Goal: Communication & Community: Answer question/provide support

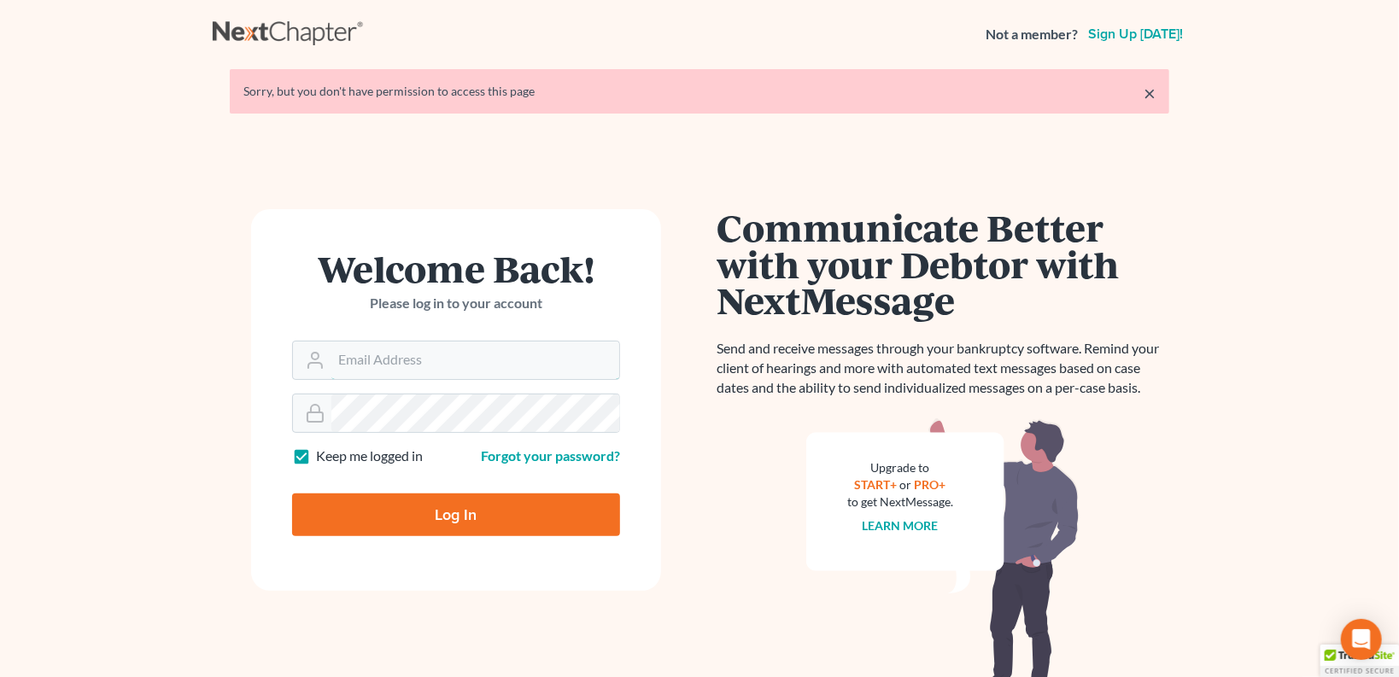
type input "[EMAIL_ADDRESS][DOMAIN_NAME]"
click at [455, 498] on input "Log In" at bounding box center [456, 515] width 328 height 43
type input "Thinking..."
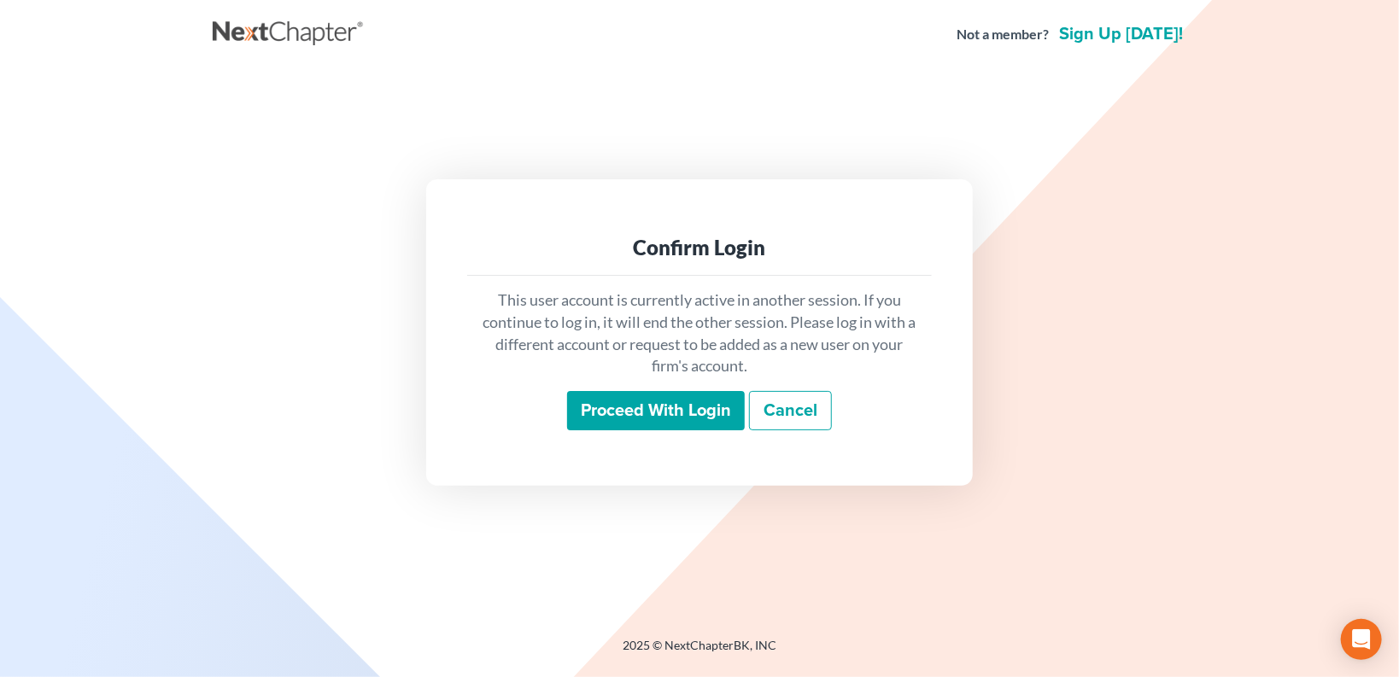
click at [659, 407] on input "Proceed with login" at bounding box center [656, 410] width 178 height 39
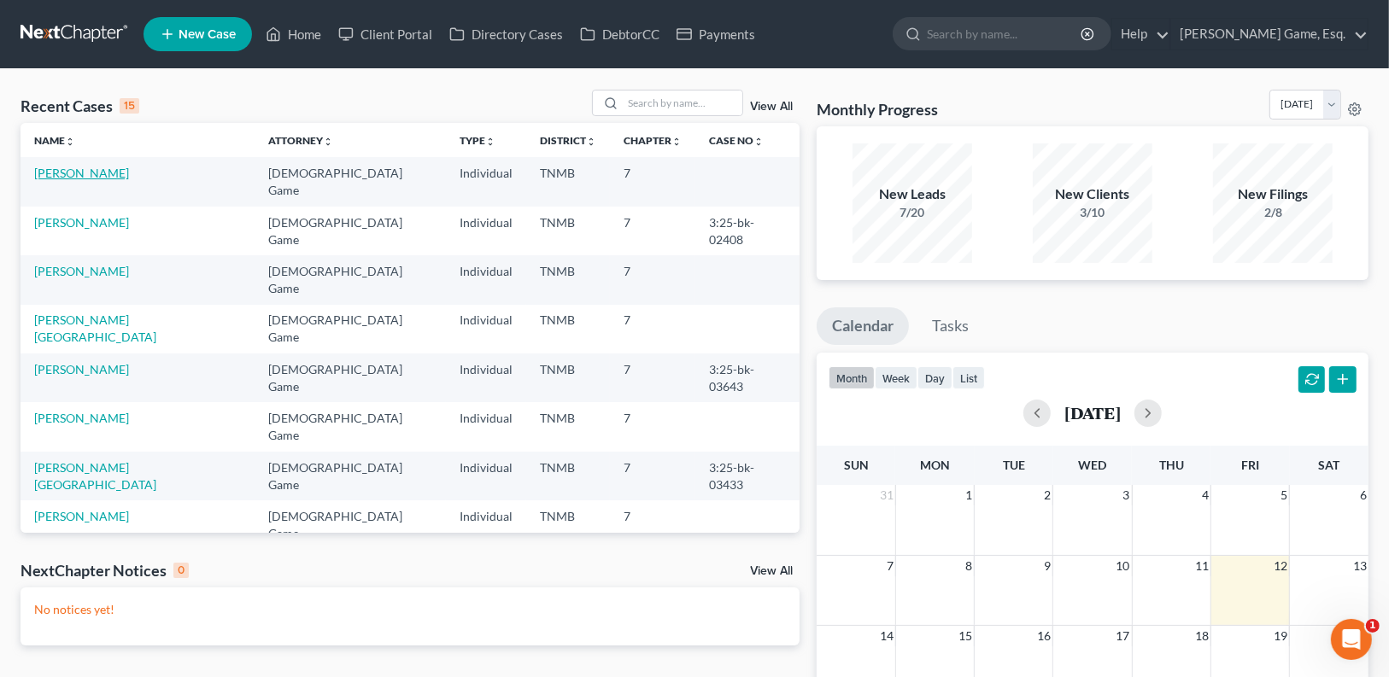
click at [103, 171] on link "[PERSON_NAME]" at bounding box center [81, 173] width 95 height 15
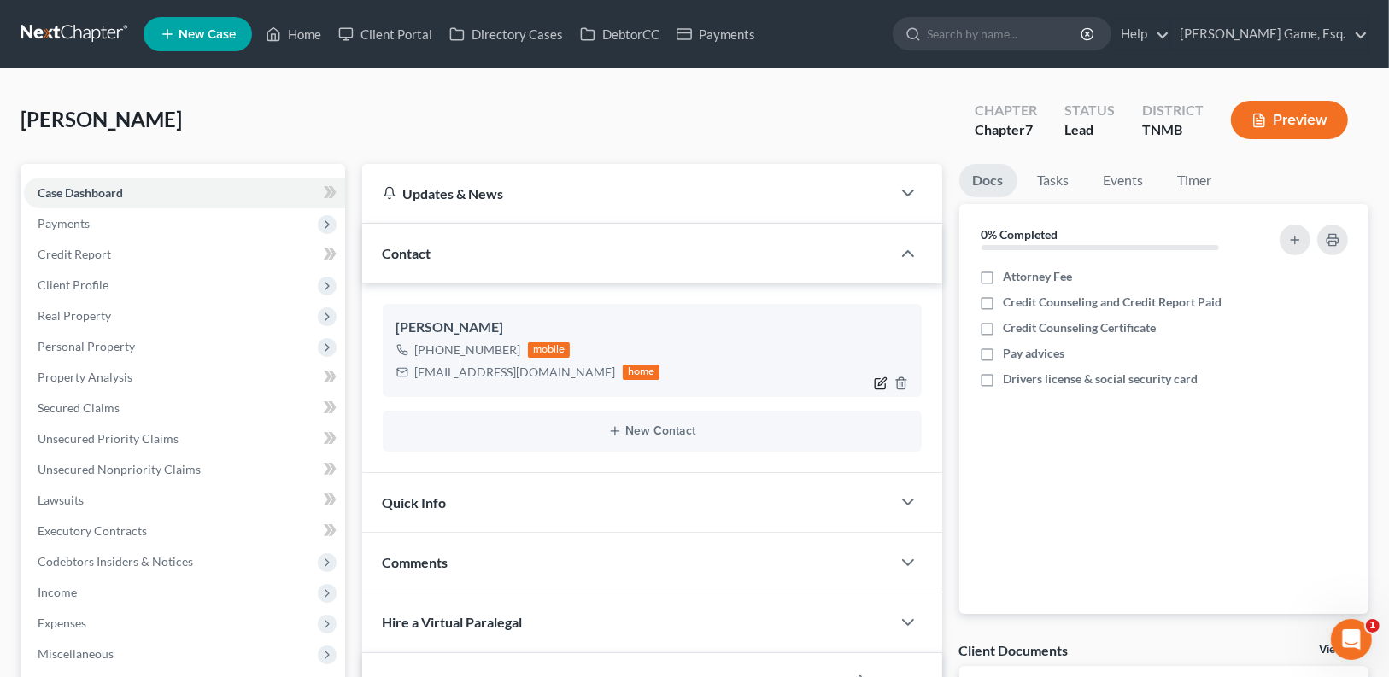
click at [882, 385] on icon "button" at bounding box center [881, 384] width 14 height 14
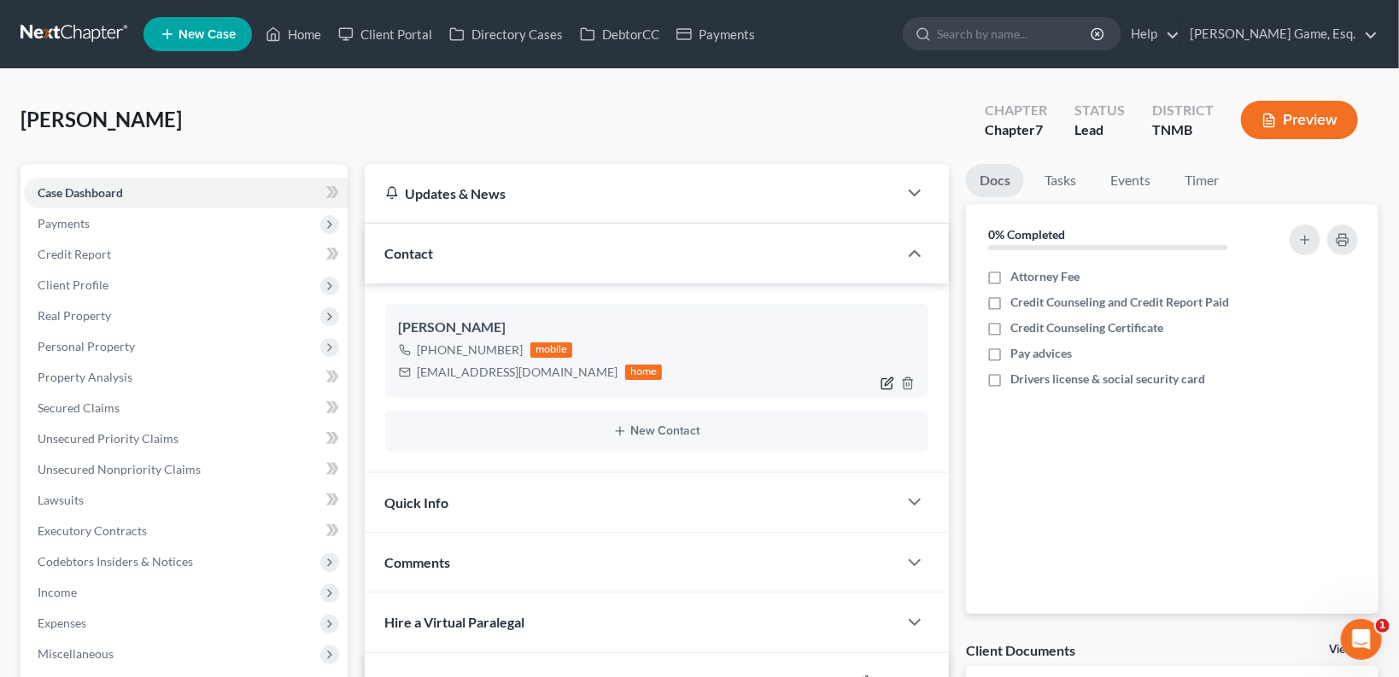
select select "0"
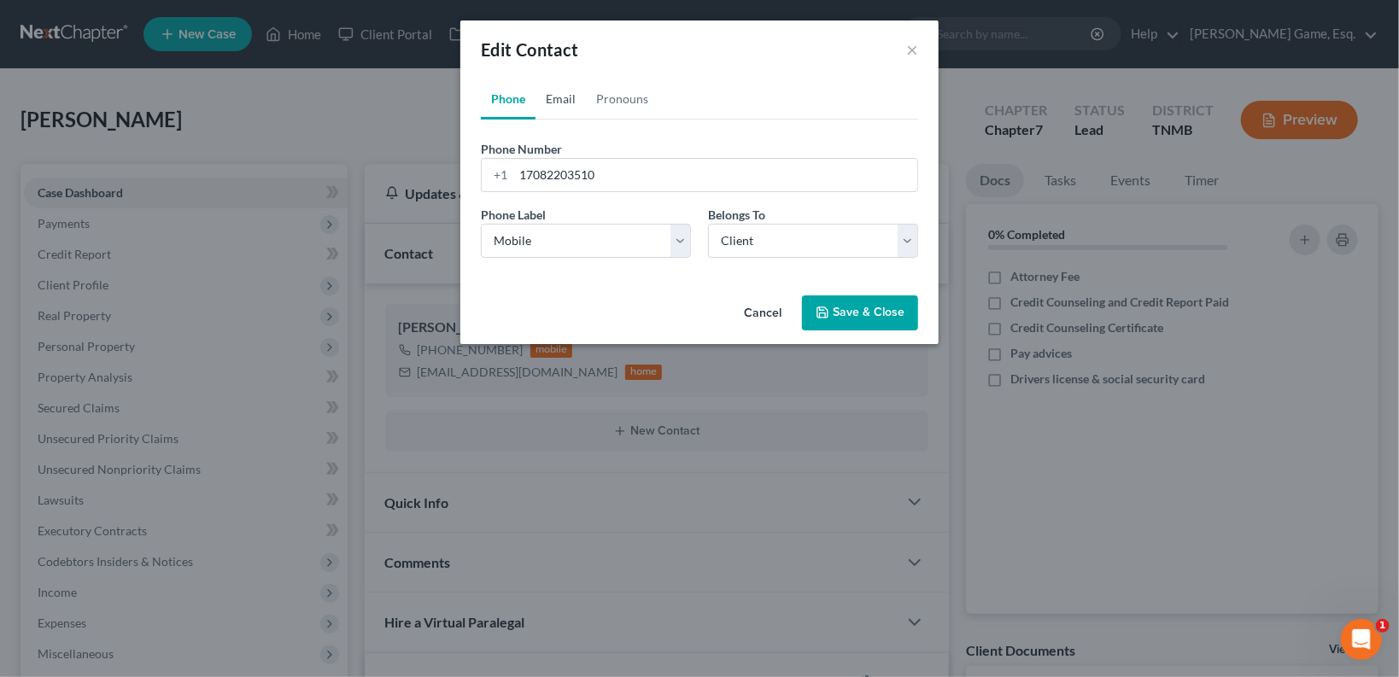
click at [567, 90] on link "Email" at bounding box center [561, 99] width 50 height 41
drag, startPoint x: 536, startPoint y: 177, endPoint x: 581, endPoint y: 216, distance: 59.9
click at [536, 177] on input "usaford@aol.com" at bounding box center [715, 175] width 404 height 32
type input "usafford@aol.com"
click at [876, 306] on button "Save & Close" at bounding box center [860, 314] width 116 height 36
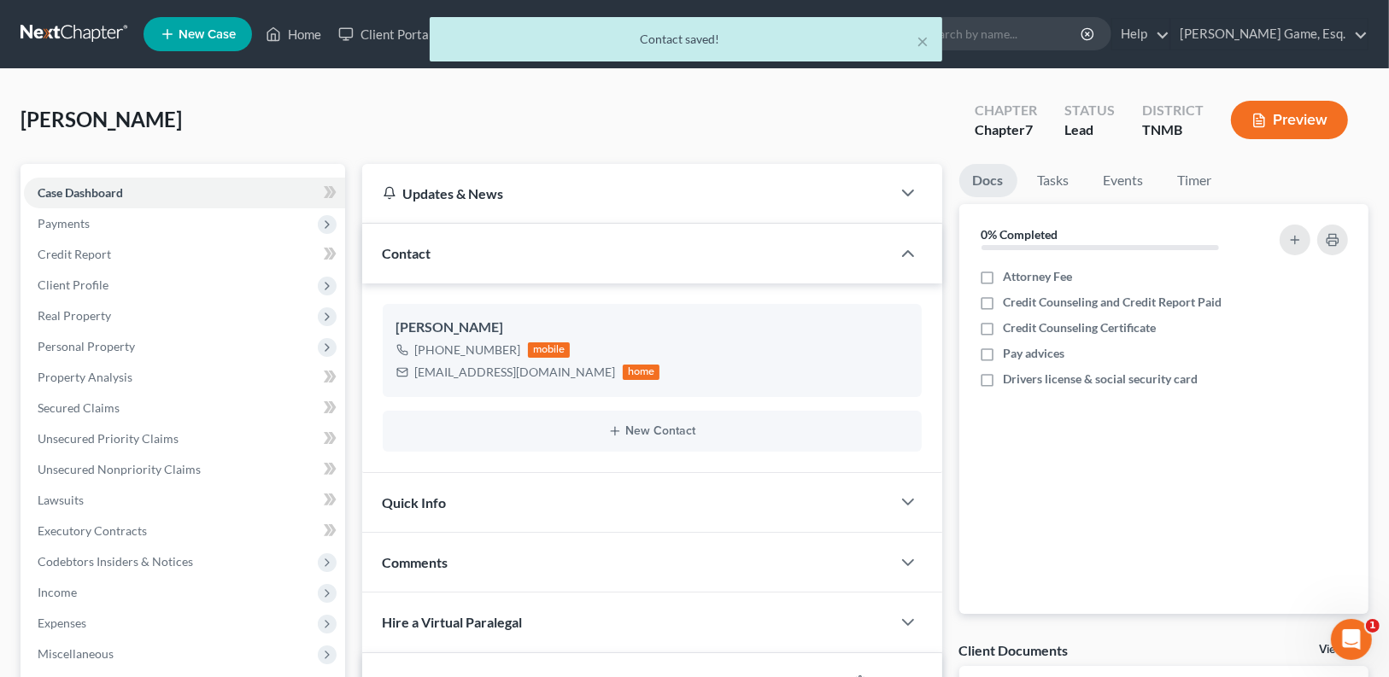
click at [375, 38] on div "× Contact saved!" at bounding box center [685, 43] width 1389 height 53
click at [927, 38] on button "×" at bounding box center [923, 41] width 12 height 21
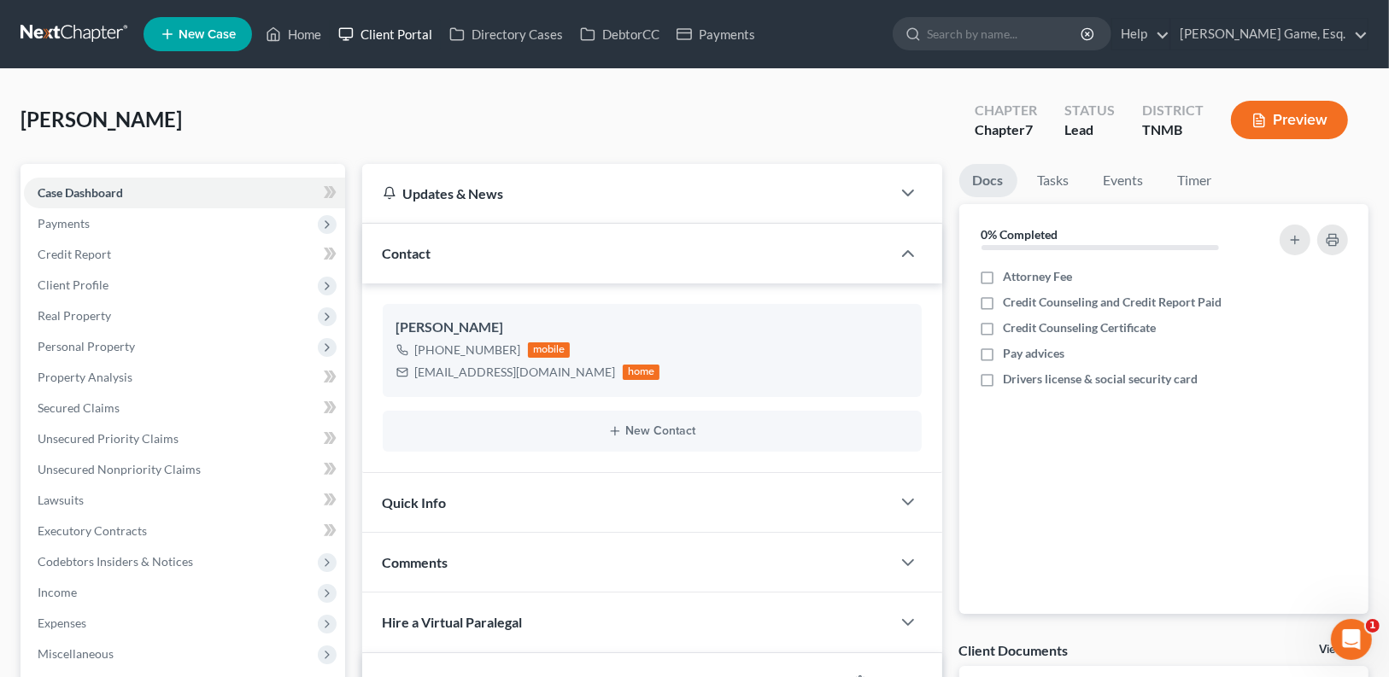
click at [389, 32] on link "Client Portal" at bounding box center [385, 34] width 111 height 31
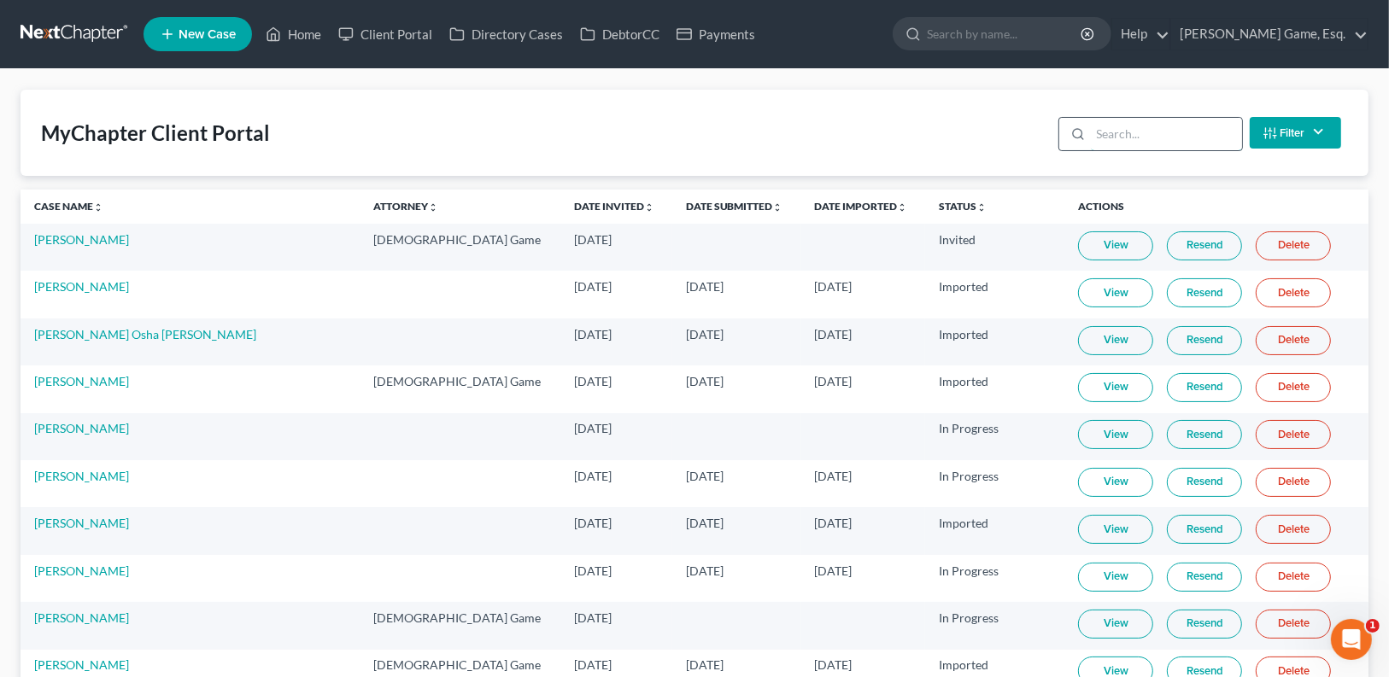
click at [1175, 130] on input "search" at bounding box center [1166, 134] width 151 height 32
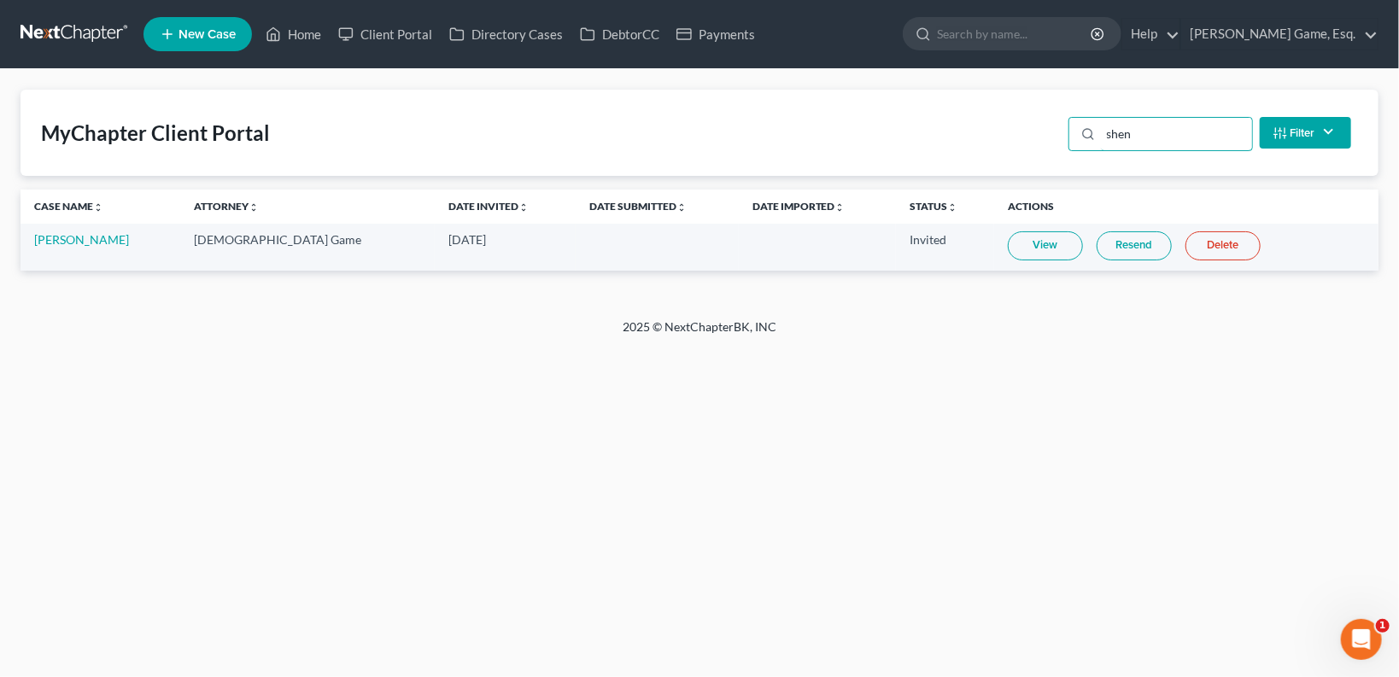
type input "shen"
click at [1128, 250] on link "Resend" at bounding box center [1134, 245] width 75 height 29
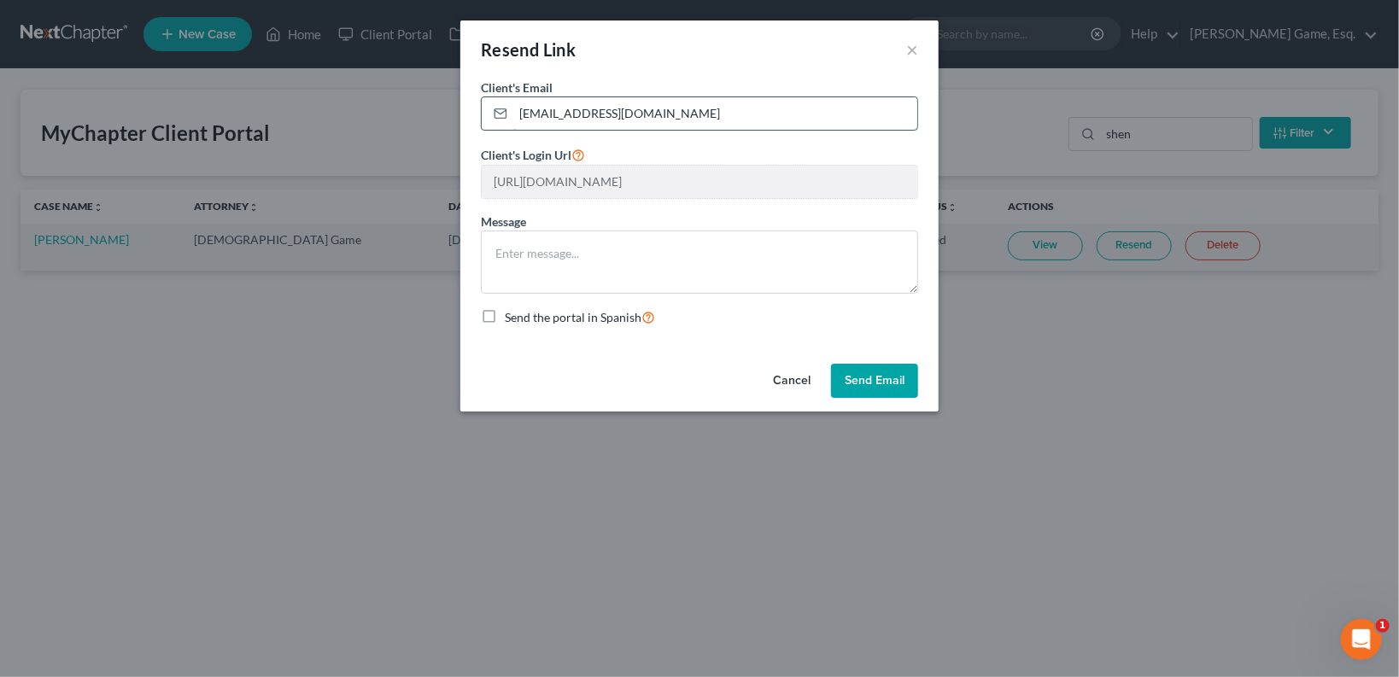
click at [536, 112] on input "usaford@aol.com" at bounding box center [715, 113] width 404 height 32
type input "usafford@aol.com"
click at [660, 73] on div "Resend Link ×" at bounding box center [699, 50] width 478 height 58
click at [883, 382] on button "Send Email" at bounding box center [874, 381] width 87 height 34
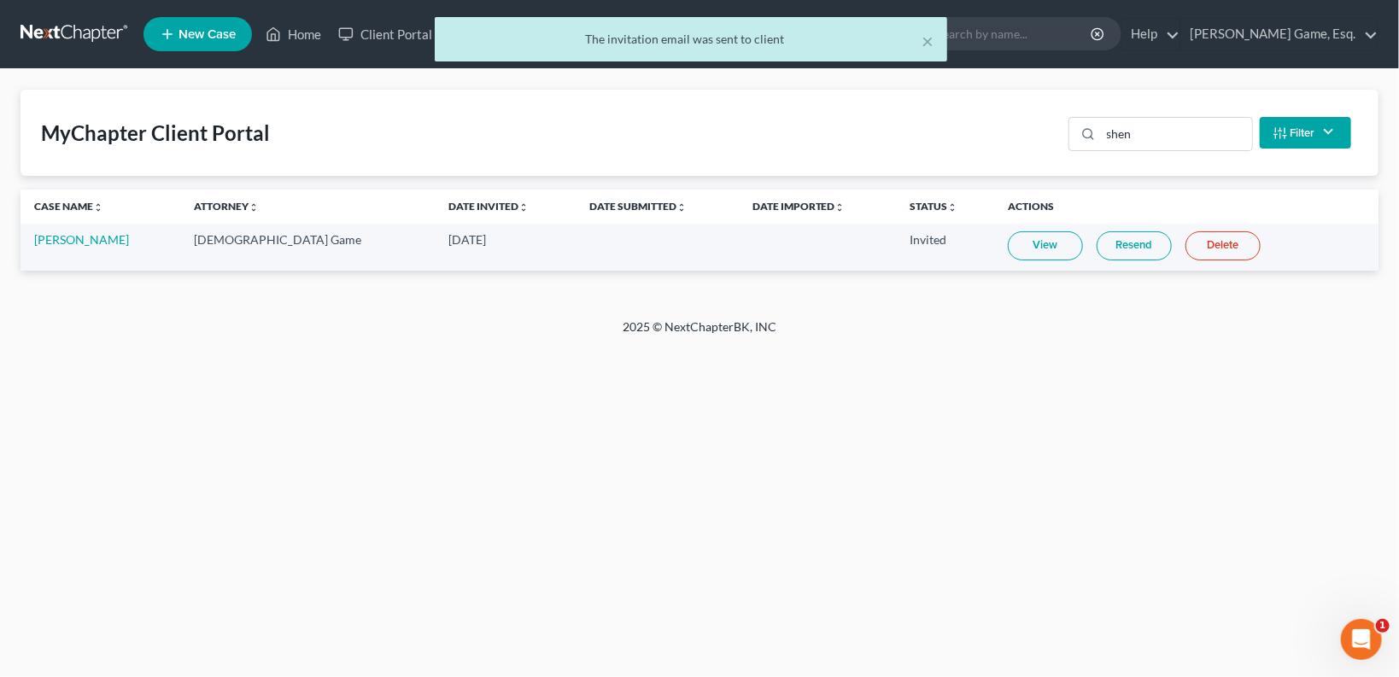
click at [305, 43] on div "× The invitation email was sent to client" at bounding box center [690, 43] width 1399 height 53
click at [927, 38] on button "×" at bounding box center [928, 41] width 12 height 21
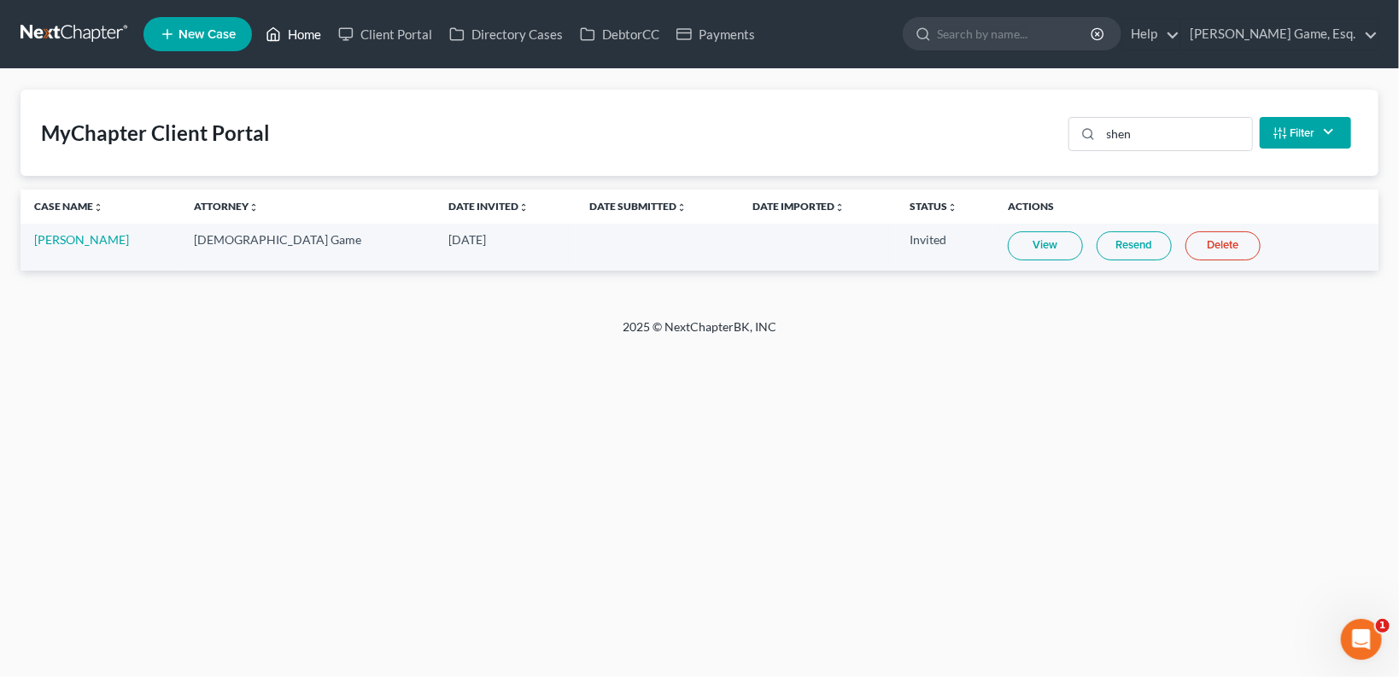
click at [279, 40] on icon at bounding box center [274, 34] width 12 height 13
